Goal: Information Seeking & Learning: Learn about a topic

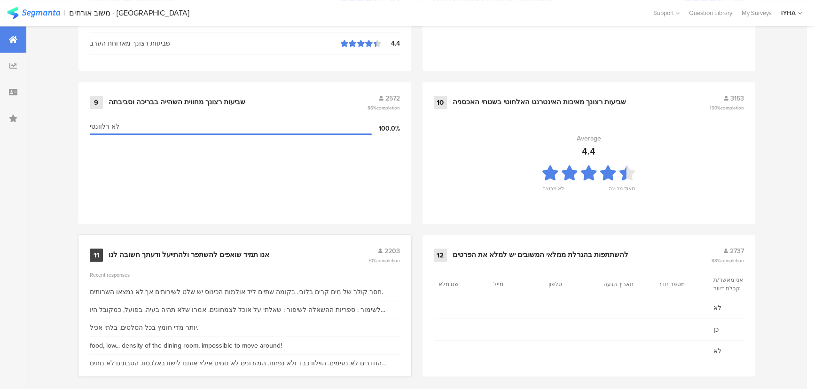
scroll to position [988, 0]
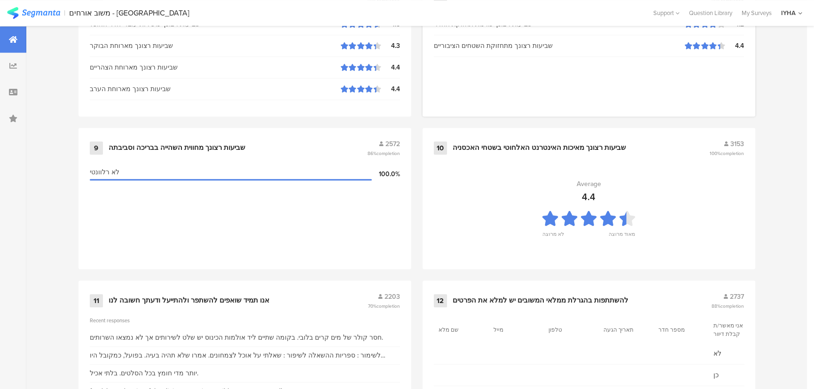
scroll to position [555, 0]
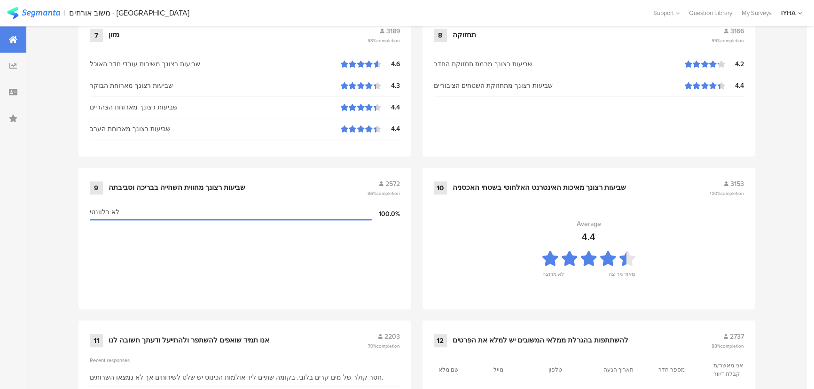
scroll to position [983, 0]
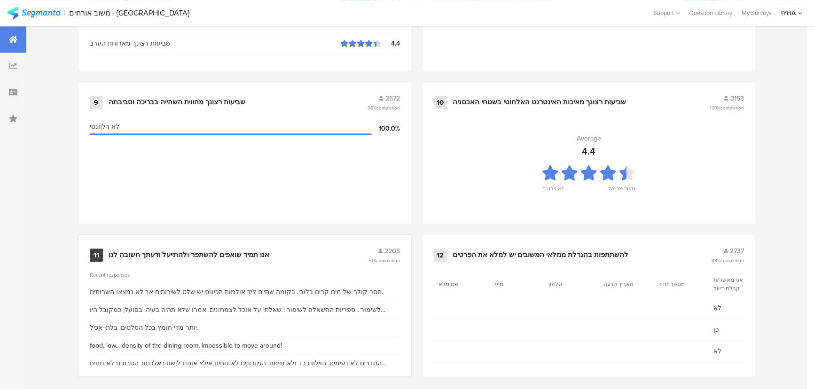
click at [225, 246] on div "11 אנו תמיד שואפים להשתפר ולהתייעל ודעתך חשובה לנו 2203 70% completion" at bounding box center [245, 255] width 310 height 18
